Goal: Information Seeking & Learning: Check status

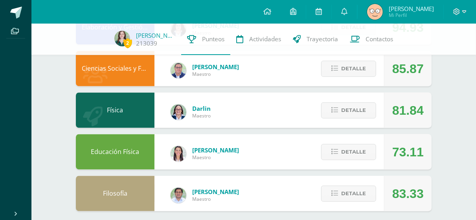
scroll to position [679, 0]
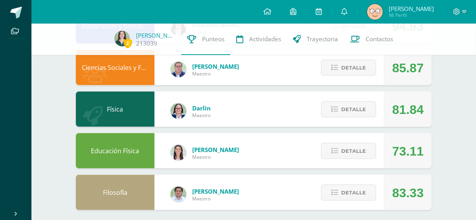
drag, startPoint x: 0, startPoint y: 0, endPoint x: 443, endPoint y: 106, distance: 455.5
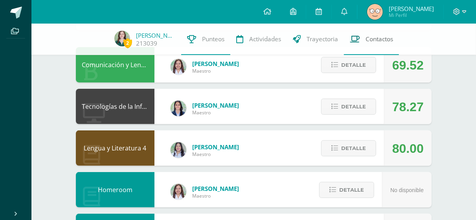
scroll to position [48, 0]
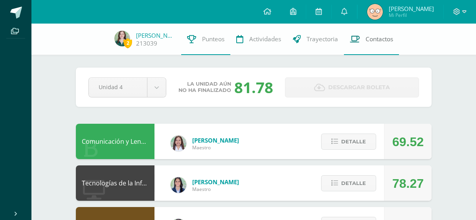
scroll to position [48, 0]
